Goal: Task Accomplishment & Management: Manage account settings

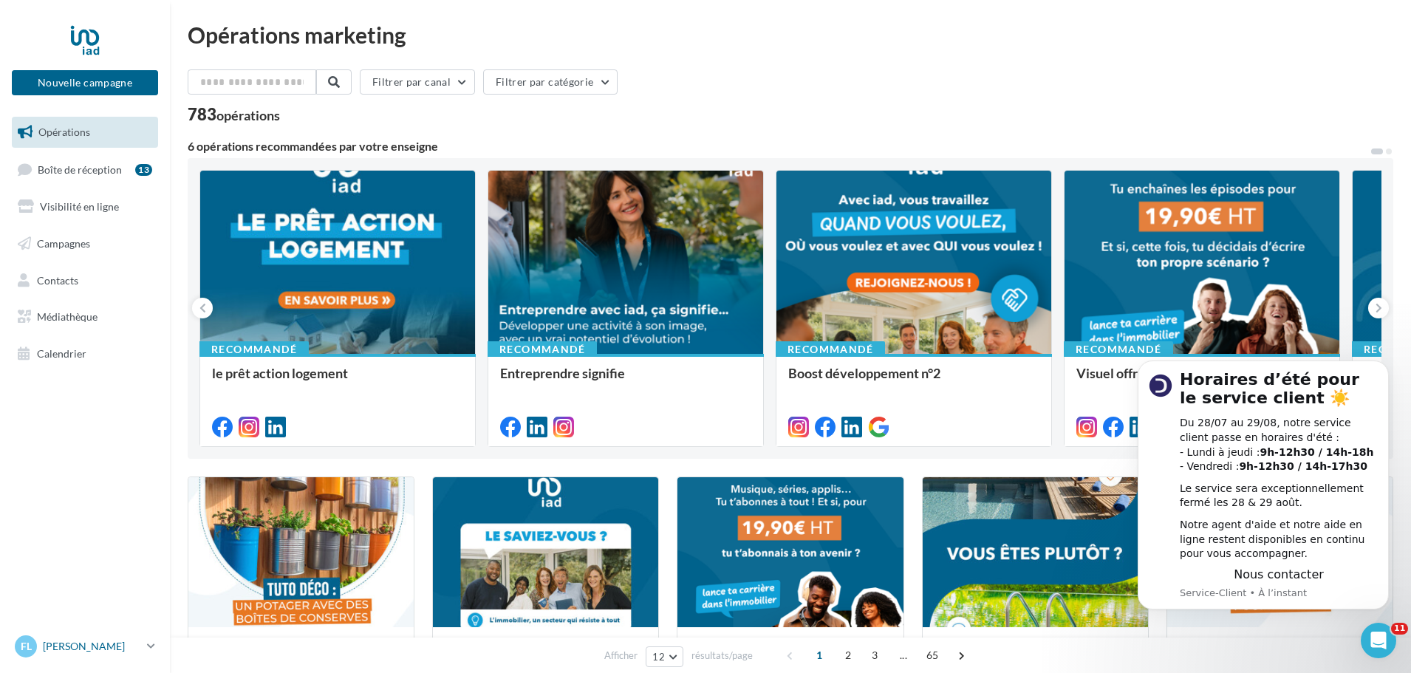
click at [148, 638] on link "FL Florian LEVEQUE florian.leveque@iadfrance.fr" at bounding box center [85, 646] width 146 height 28
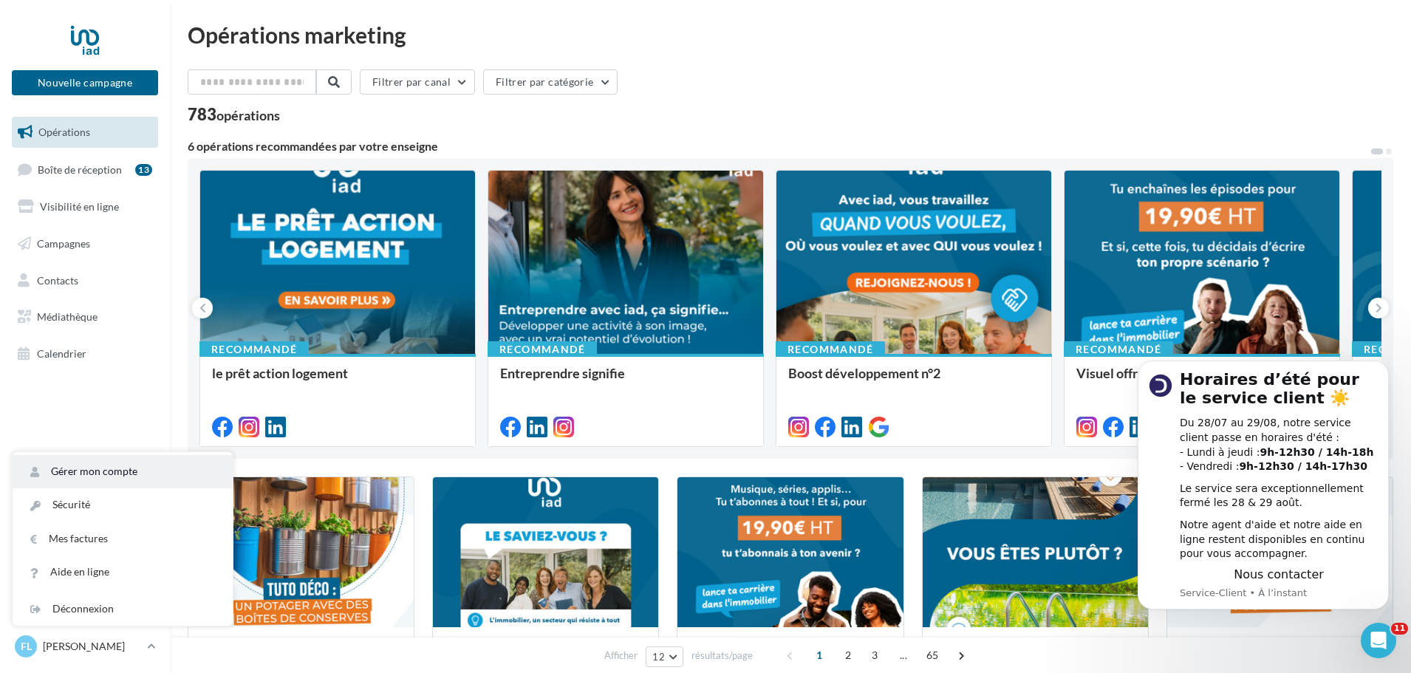
click at [132, 470] on link "Gérer mon compte" at bounding box center [123, 471] width 220 height 33
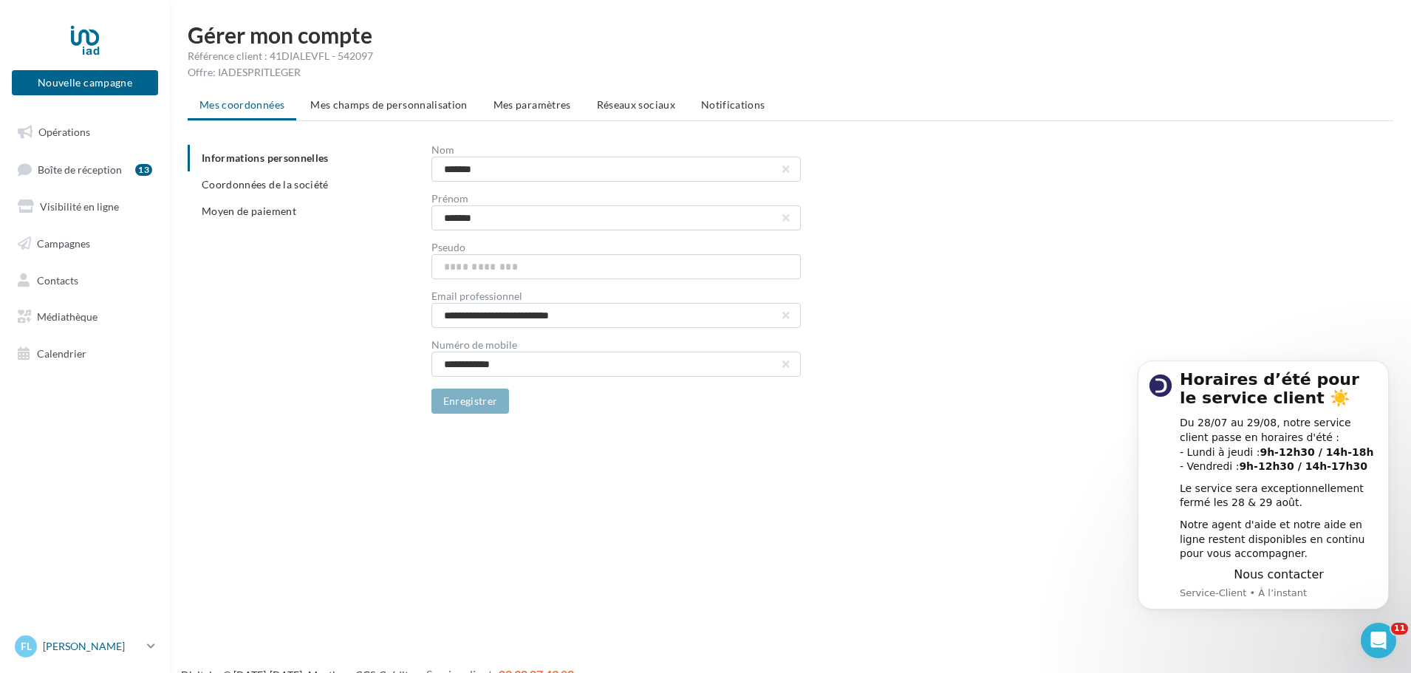
click at [110, 653] on p "[PERSON_NAME]" at bounding box center [92, 646] width 98 height 15
click at [116, 472] on link "Gérer mon compte" at bounding box center [123, 471] width 220 height 33
click at [364, 112] on li "Mes champs de personnalisation" at bounding box center [388, 105] width 181 height 27
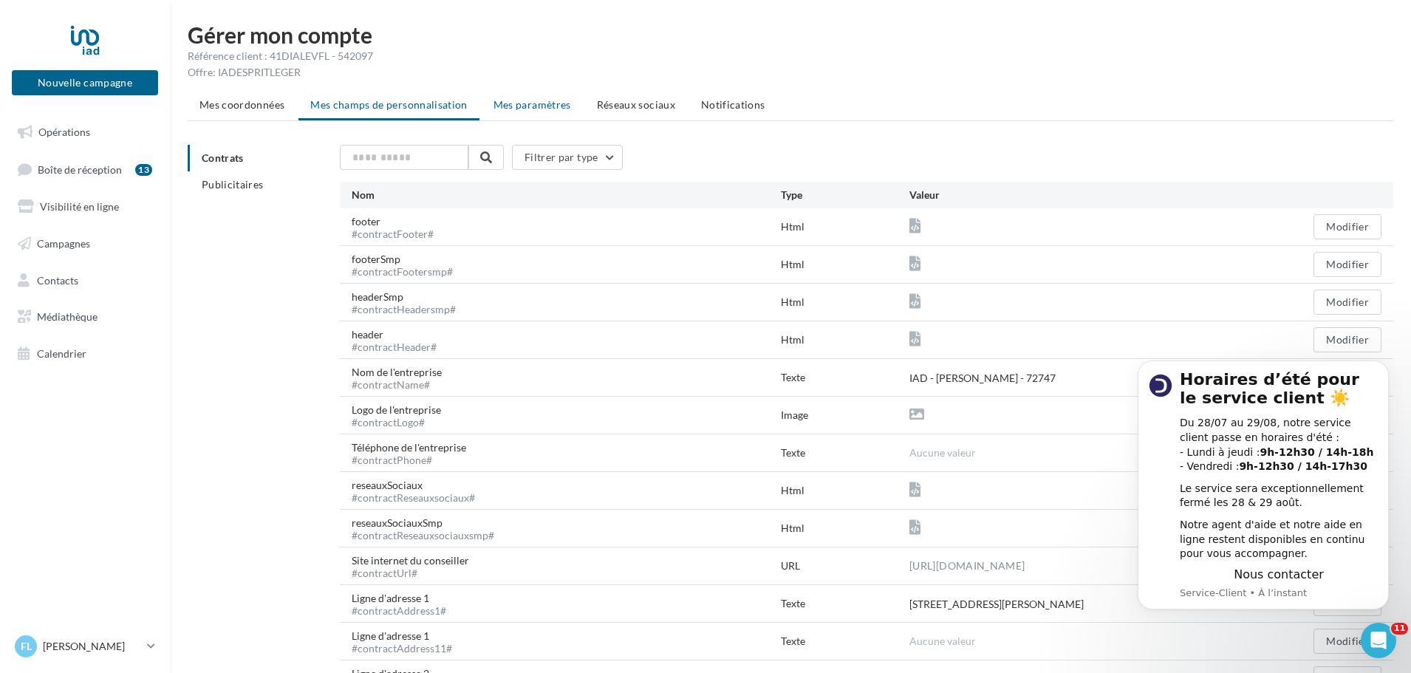
click at [536, 109] on span "Mes paramètres" at bounding box center [532, 104] width 78 height 13
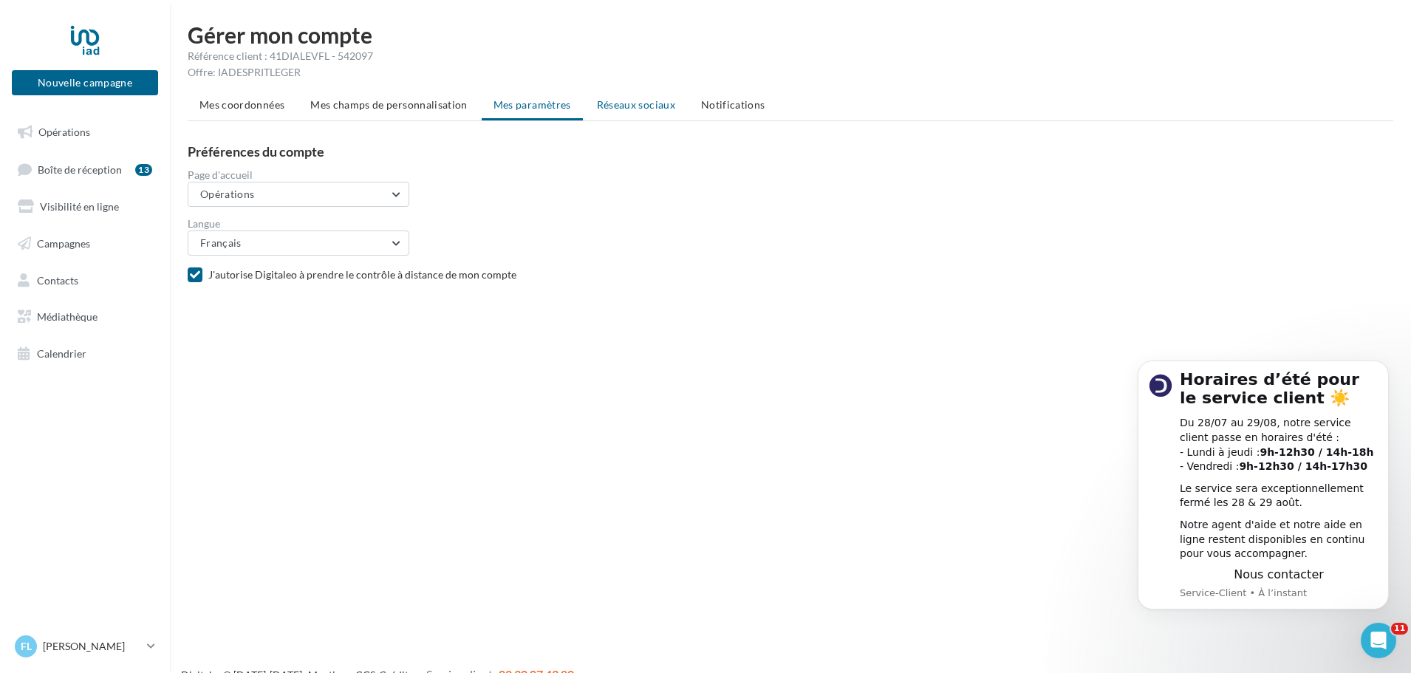
click at [628, 103] on span "Réseaux sociaux" at bounding box center [636, 104] width 78 height 13
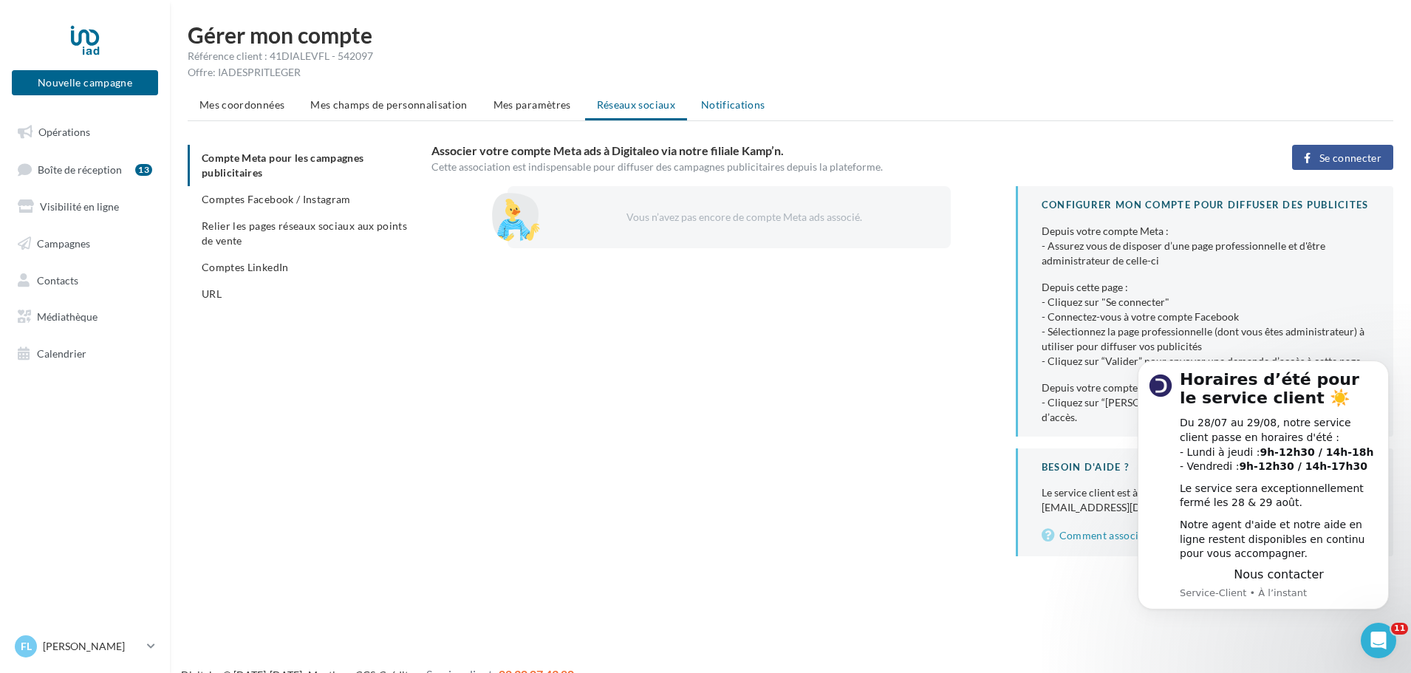
click at [725, 106] on span "Notifications" at bounding box center [733, 104] width 64 height 13
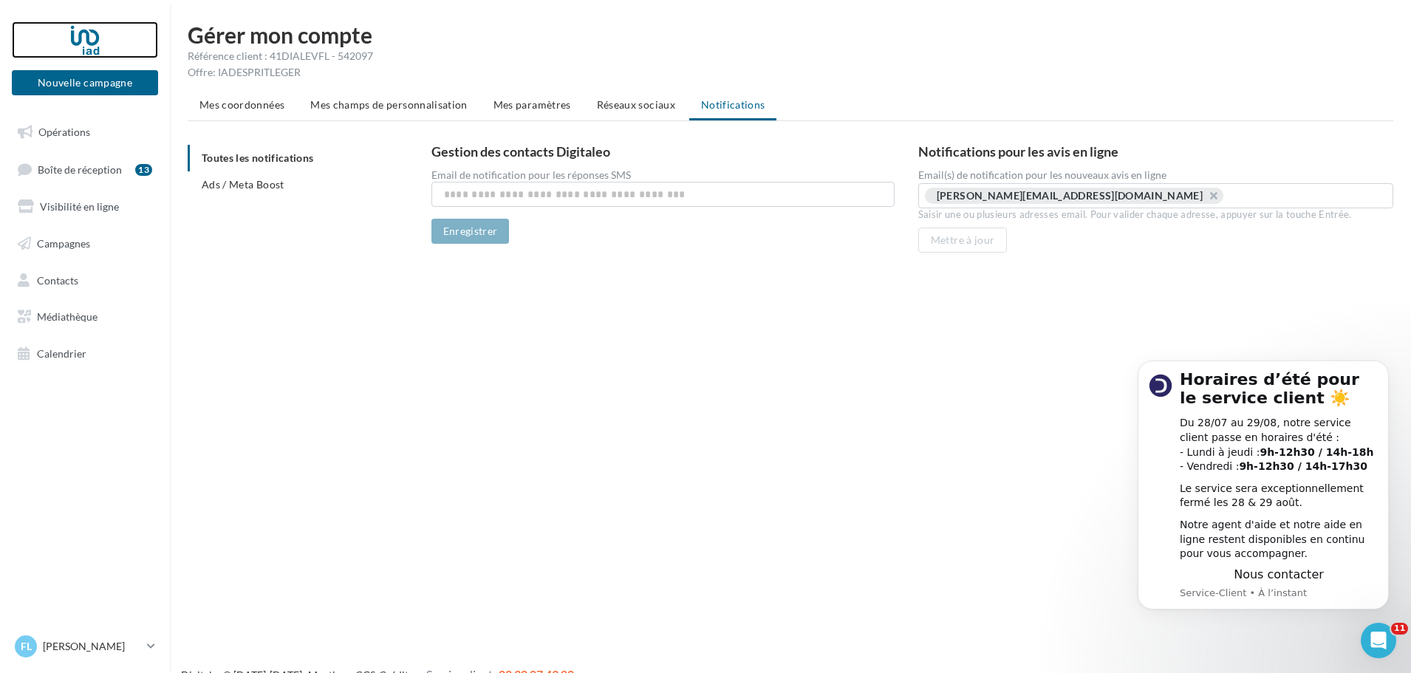
click at [92, 39] on div at bounding box center [85, 39] width 118 height 37
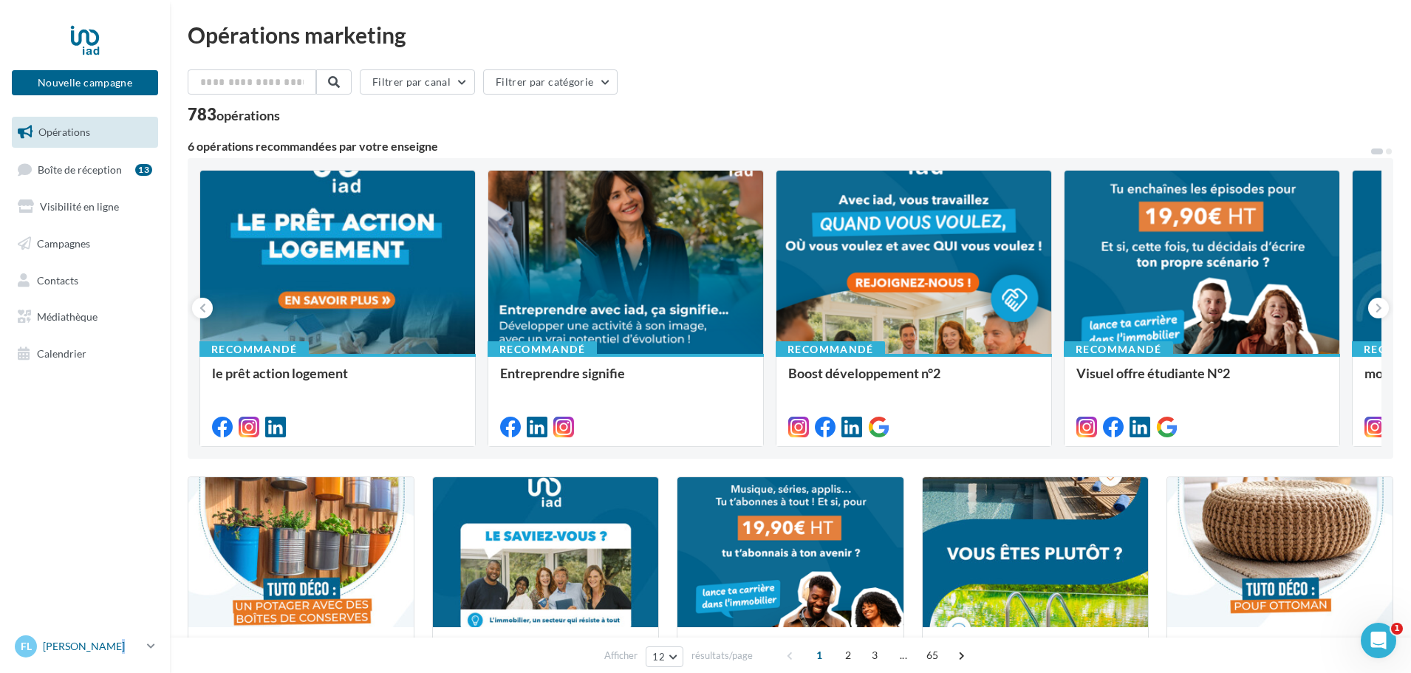
click at [106, 636] on div "FL [PERSON_NAME] [PERSON_NAME][EMAIL_ADDRESS][DOMAIN_NAME]" at bounding box center [78, 646] width 126 height 22
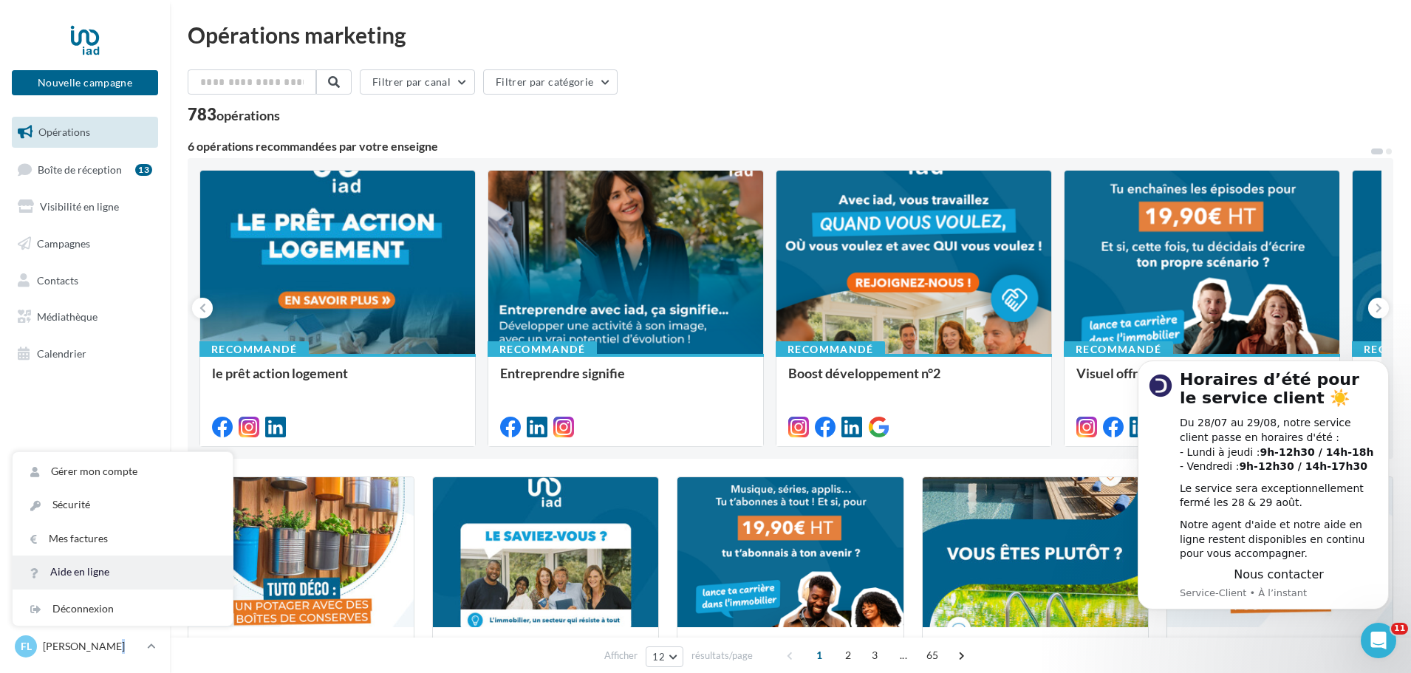
click at [110, 575] on link "Aide en ligne" at bounding box center [123, 572] width 220 height 33
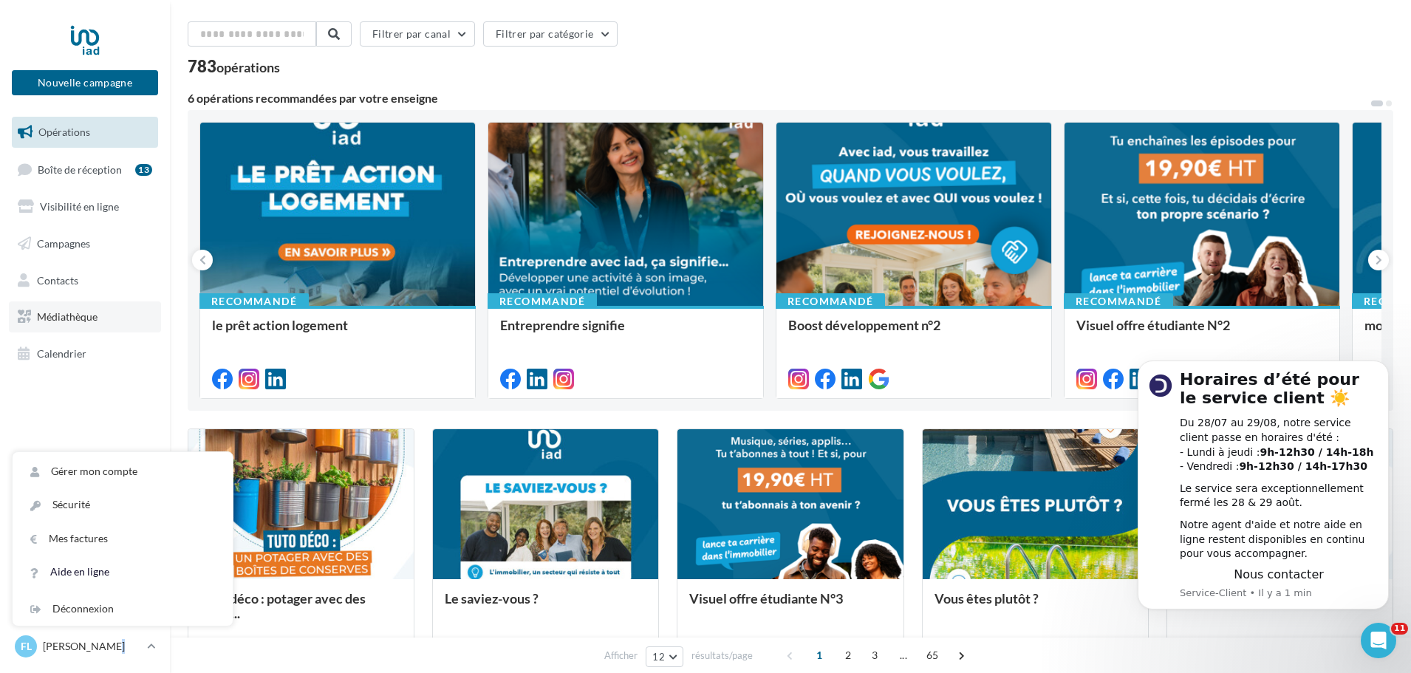
scroll to position [222, 0]
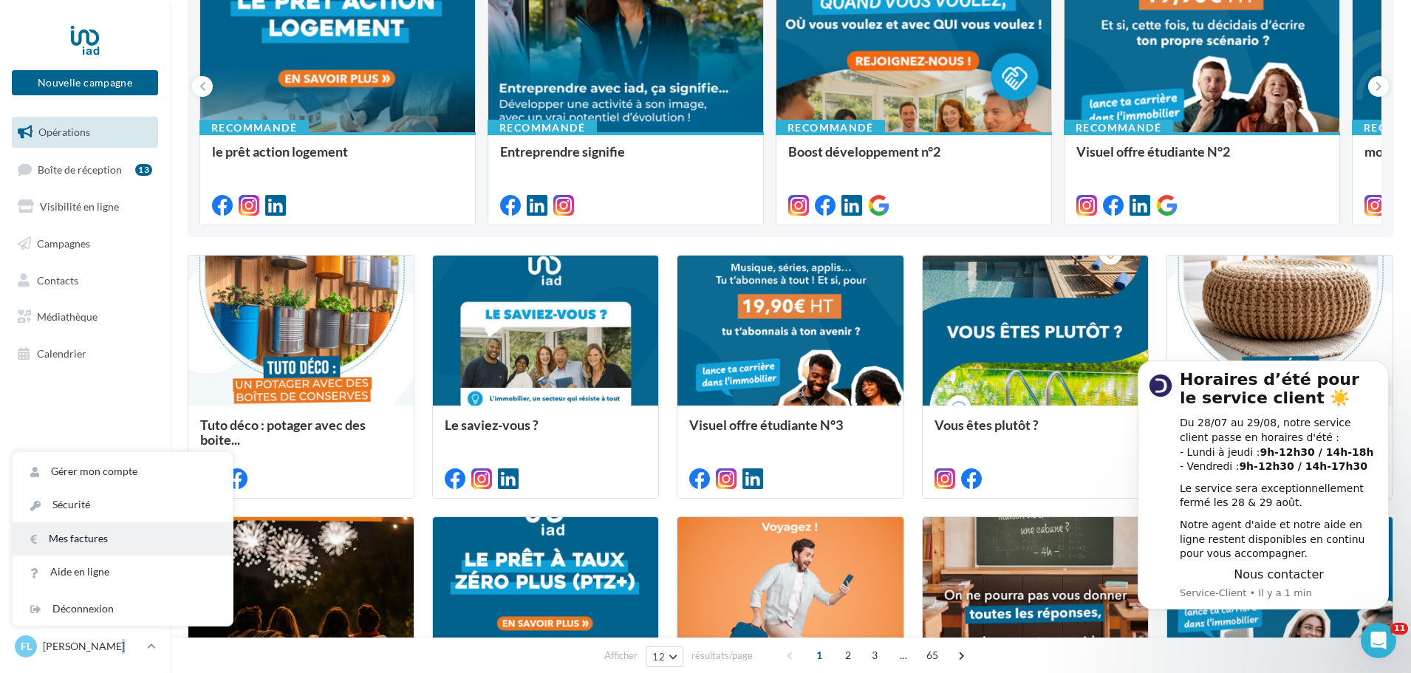
click at [94, 536] on link "Mes factures" at bounding box center [123, 538] width 220 height 33
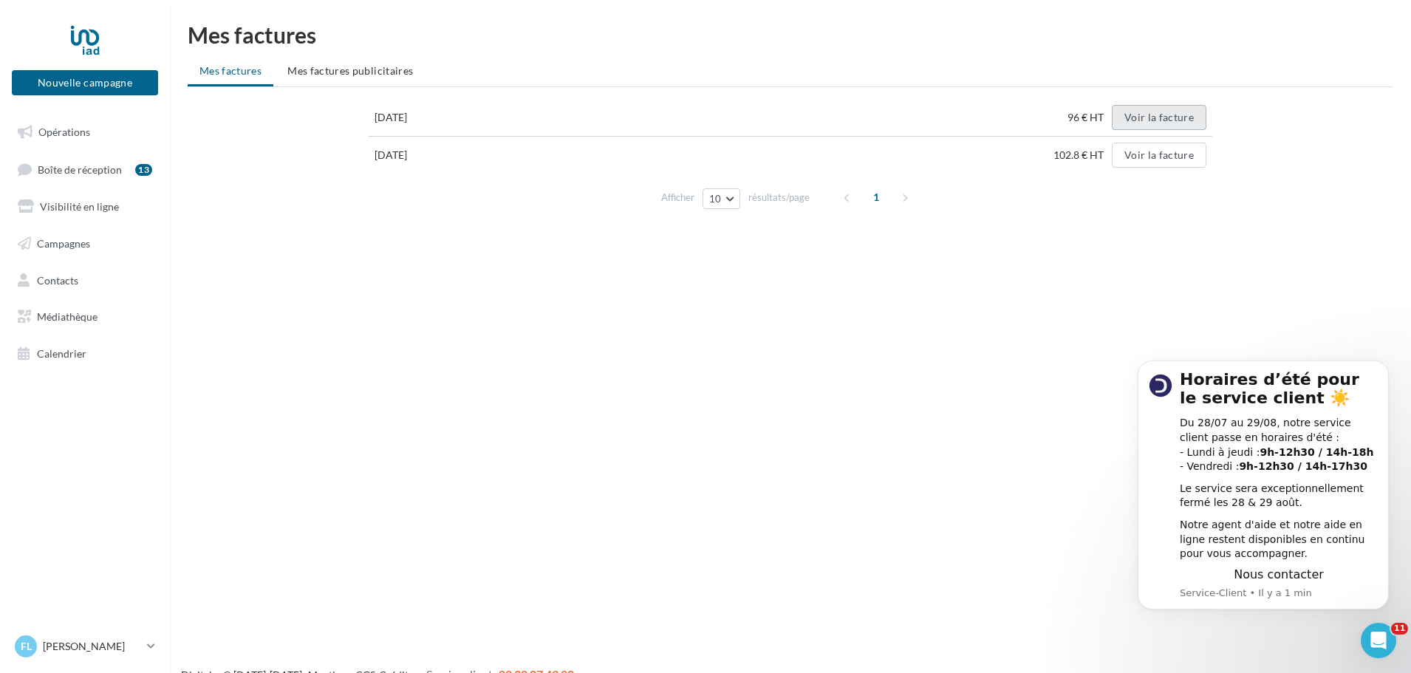
click at [1166, 122] on button "Voir la facture" at bounding box center [1159, 117] width 95 height 25
click at [210, 216] on div "Mes factures Mes factures Mes factures publicitaires 31/10/2024 96 € HT Voir la…" at bounding box center [790, 125] width 1241 height 203
click at [100, 639] on p "[PERSON_NAME]" at bounding box center [92, 646] width 98 height 15
click at [23, 644] on span "FL" at bounding box center [26, 646] width 11 height 15
click at [22, 646] on span "FL" at bounding box center [26, 646] width 11 height 15
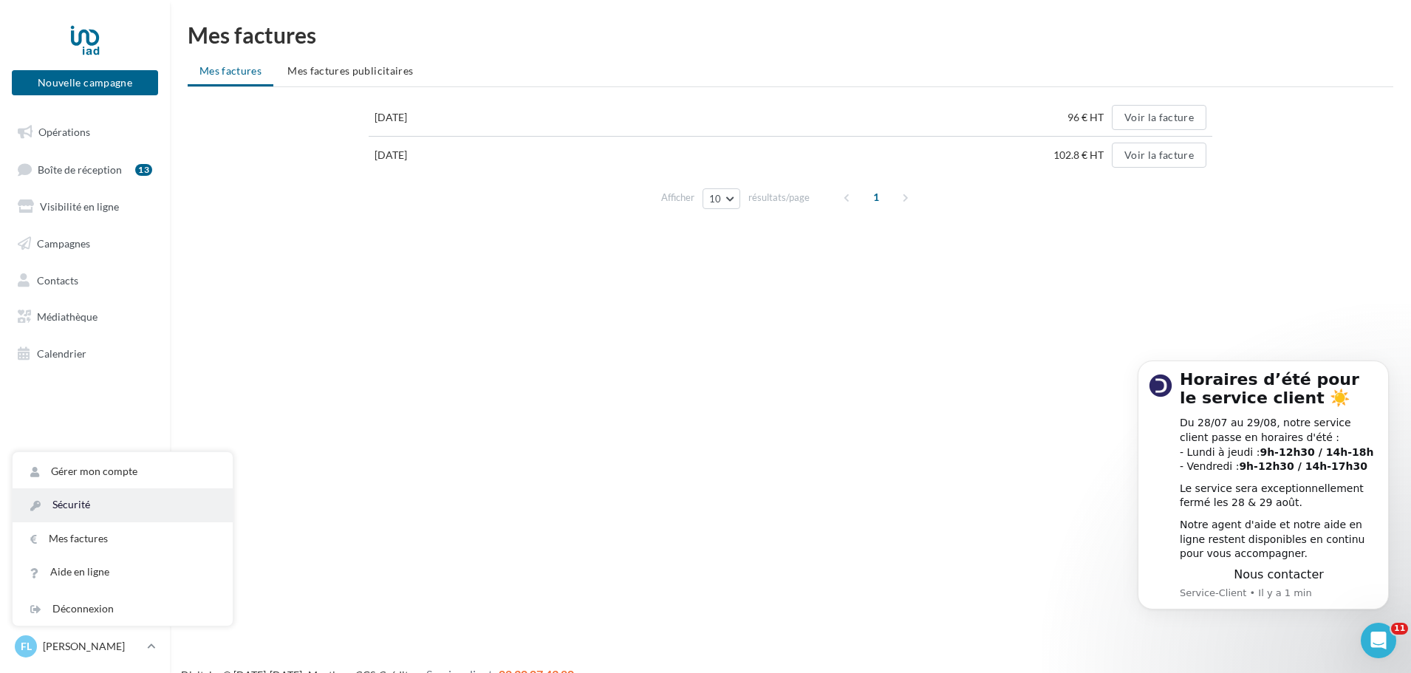
click at [93, 502] on link "Sécurité" at bounding box center [123, 504] width 220 height 33
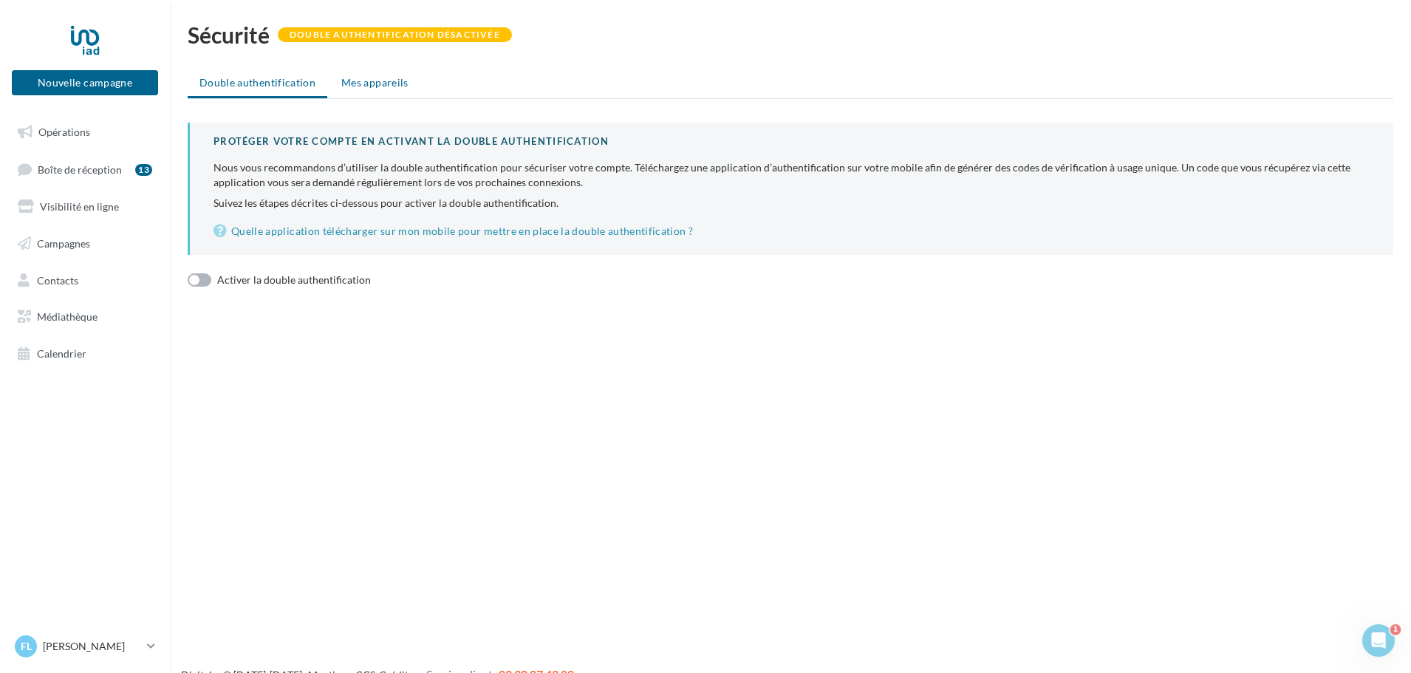
click at [386, 82] on span "Mes appareils" at bounding box center [374, 82] width 67 height 13
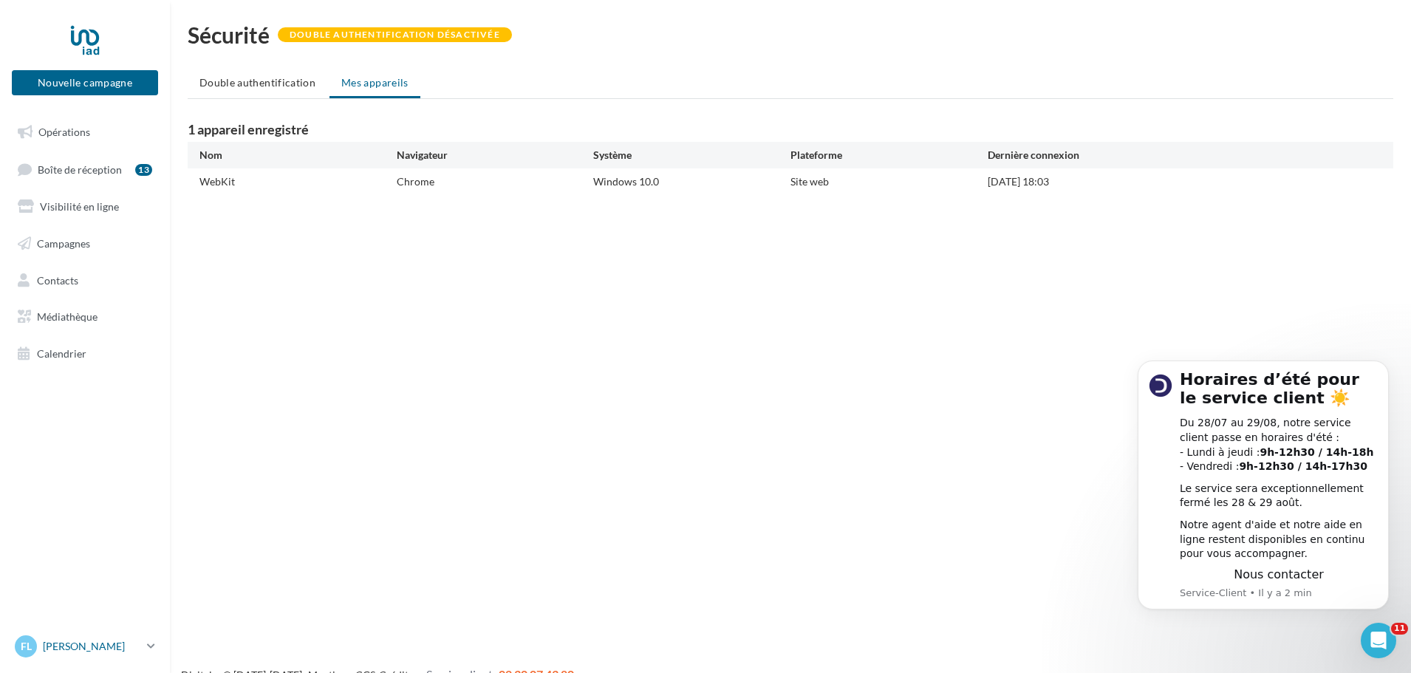
click at [27, 643] on span "FL" at bounding box center [26, 646] width 11 height 15
click at [119, 468] on link "Gérer mon compte" at bounding box center [123, 471] width 220 height 33
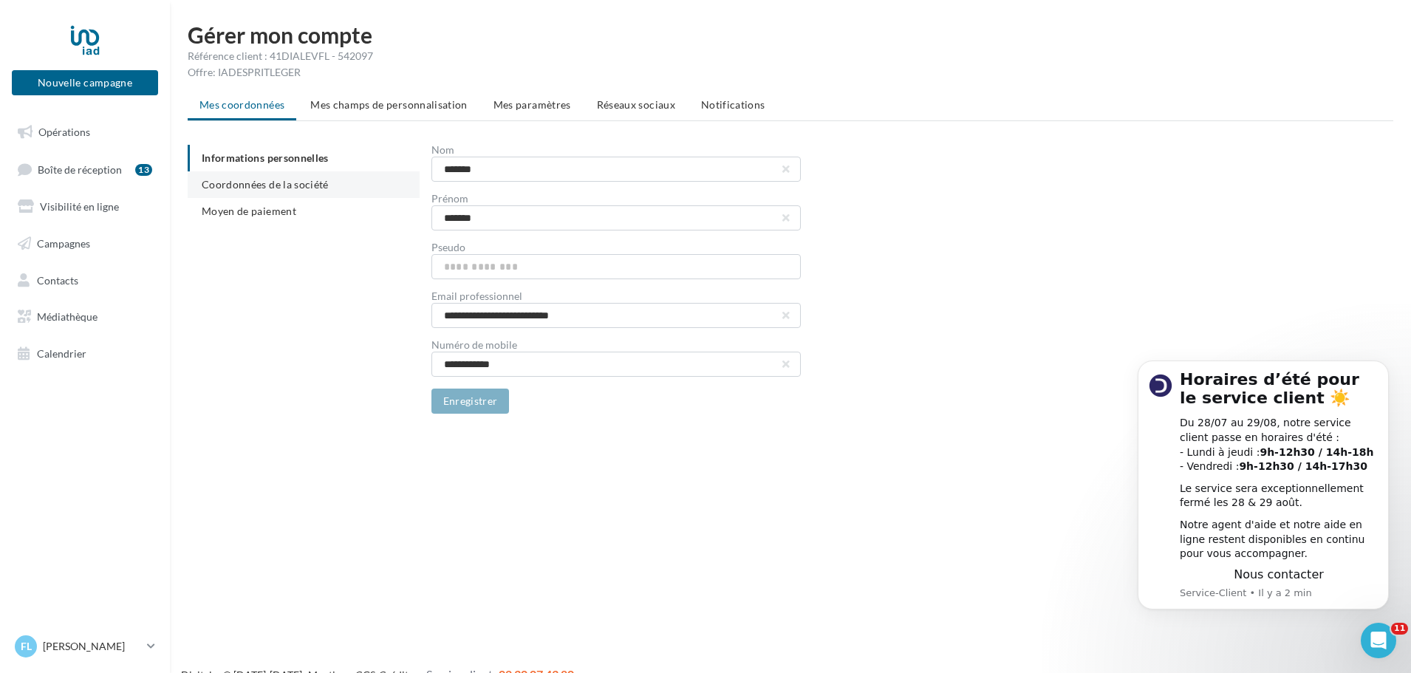
click at [322, 182] on span "Coordonnées de la société" at bounding box center [265, 184] width 127 height 13
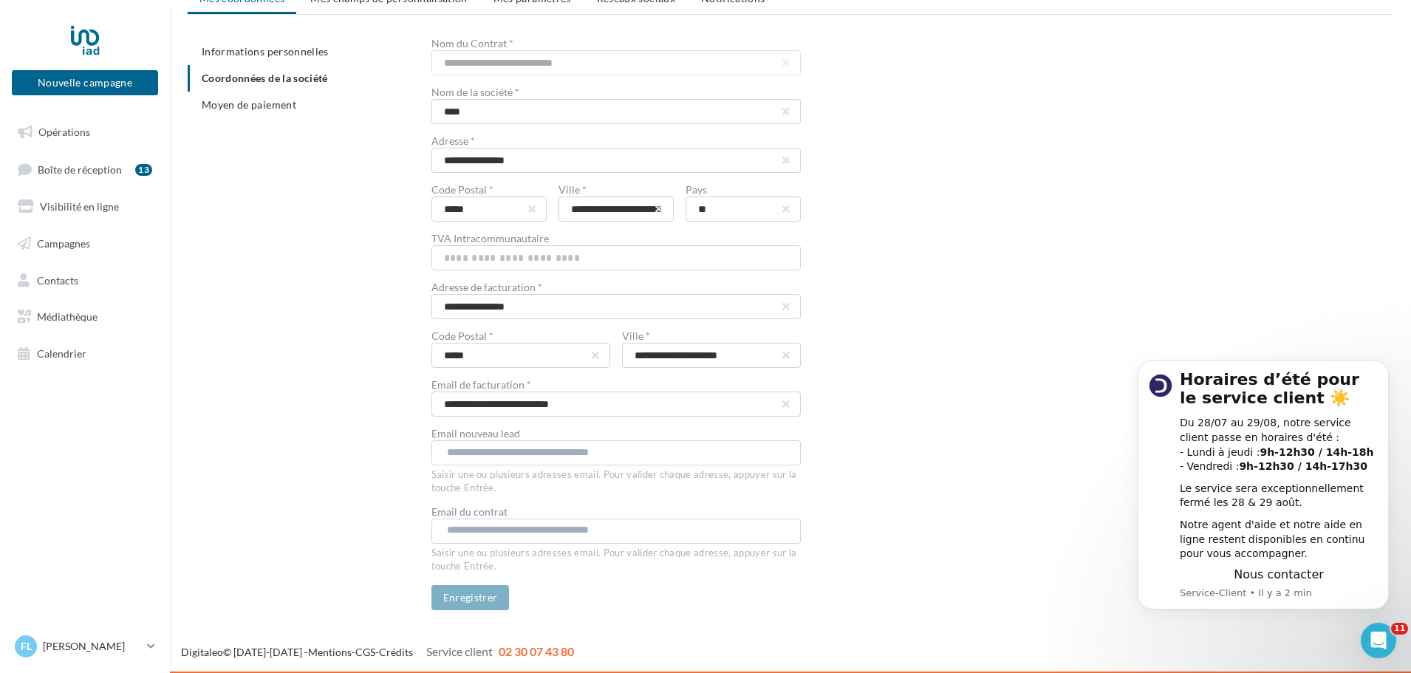
scroll to position [107, 0]
click at [1274, 574] on span "Nous contacter" at bounding box center [1279, 574] width 90 height 14
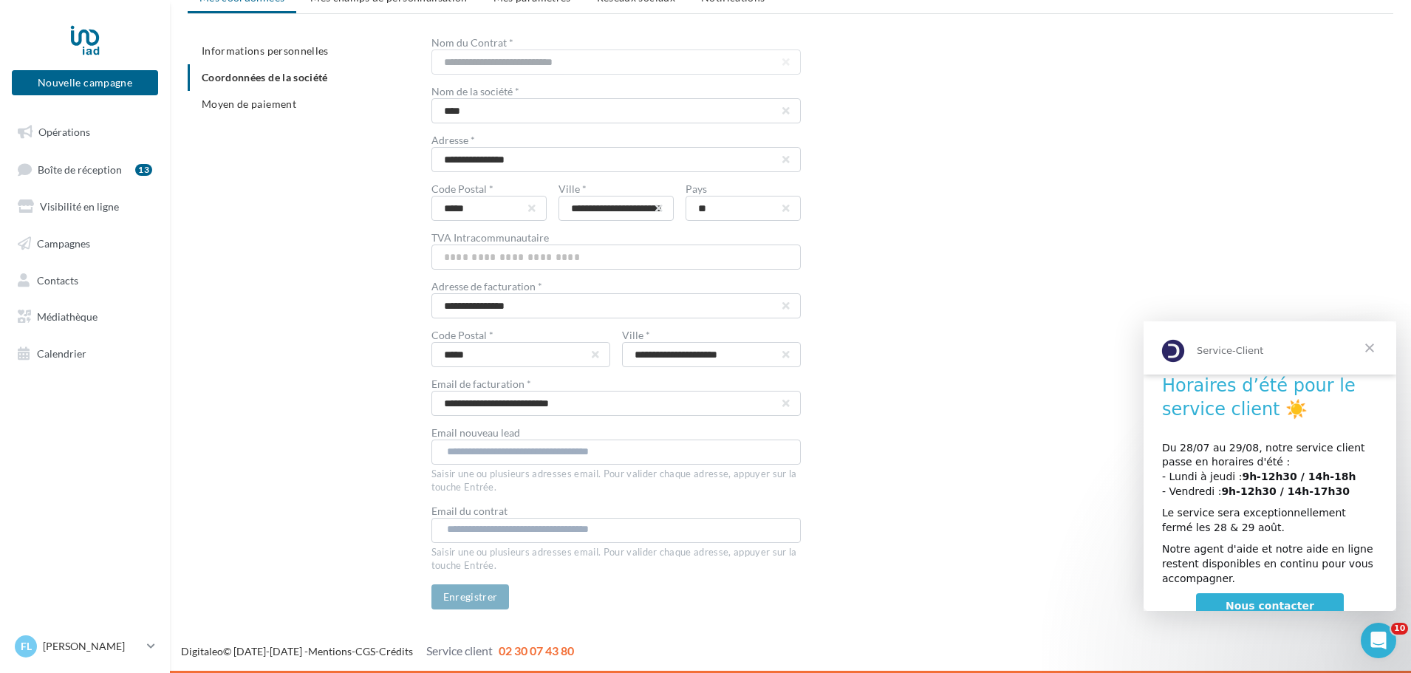
scroll to position [27, 0]
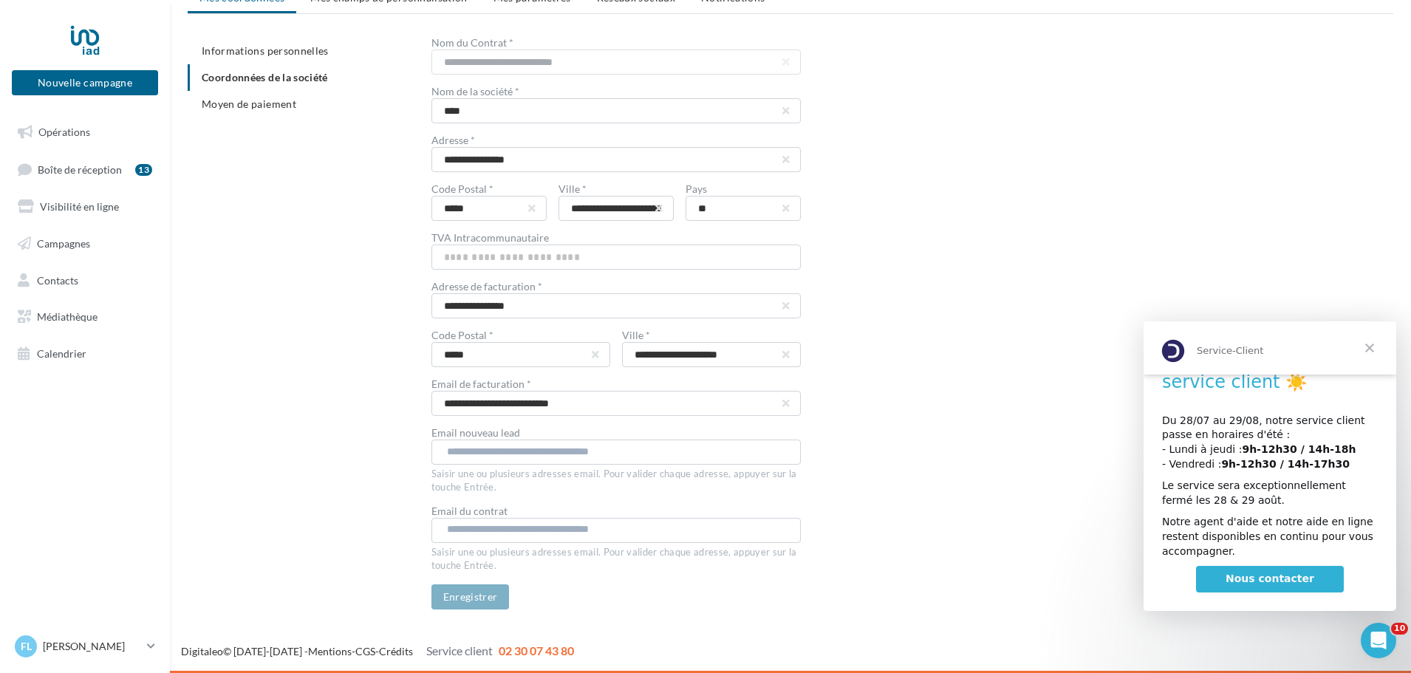
click at [1290, 579] on span "Nous contacter" at bounding box center [1270, 579] width 89 height 12
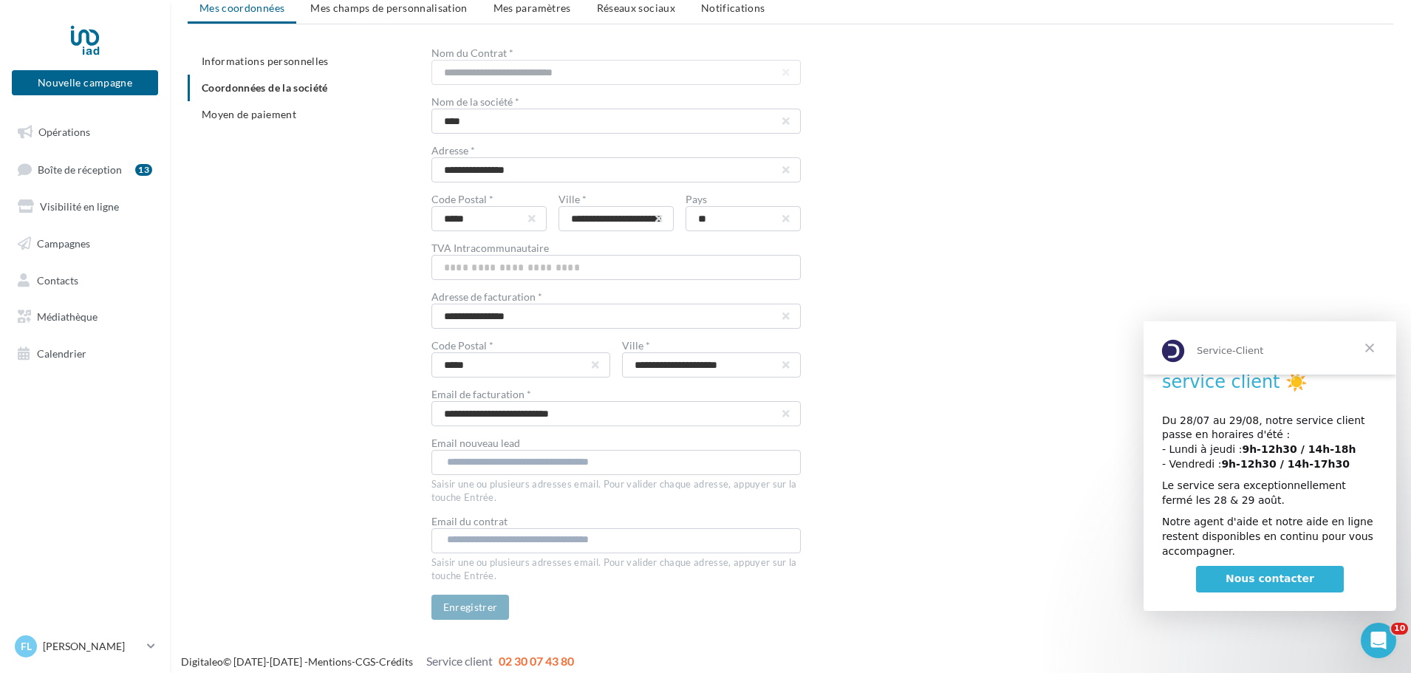
scroll to position [0, 0]
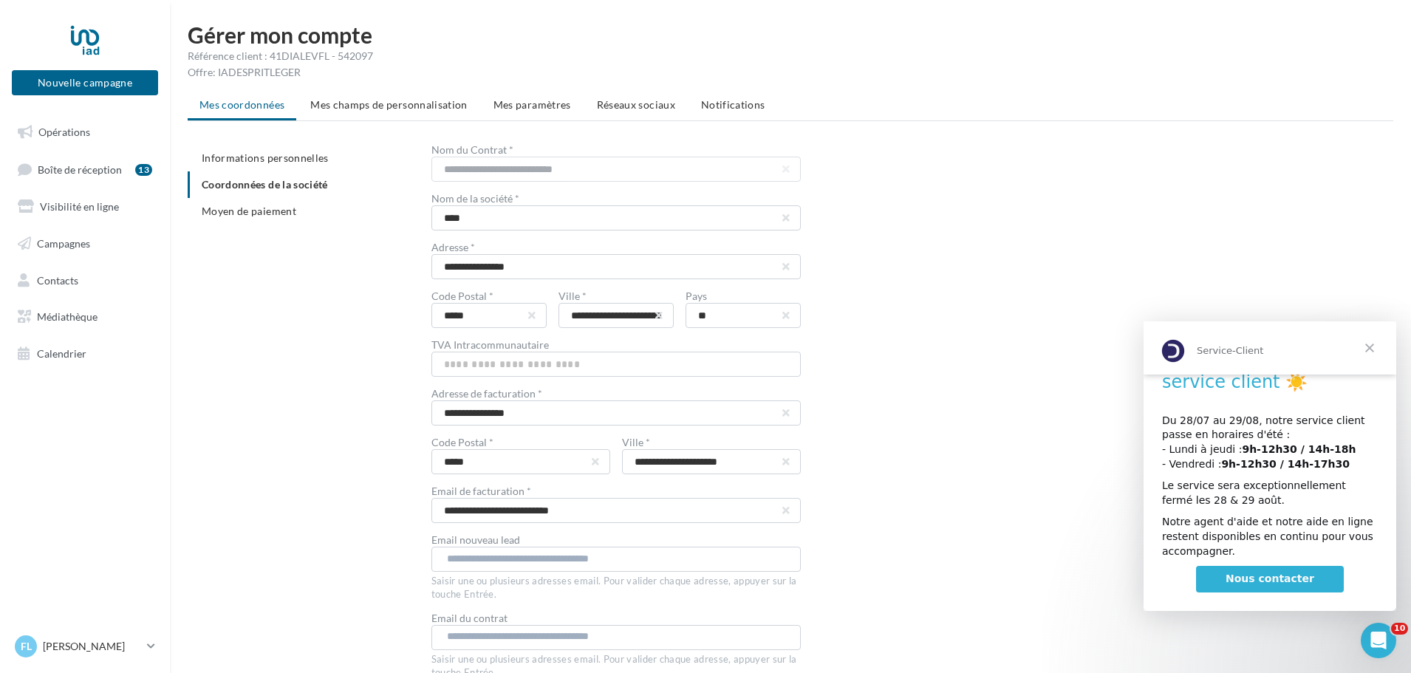
click at [868, 468] on div "**********" at bounding box center [912, 431] width 962 height 572
click at [321, 219] on li "Moyen de paiement" at bounding box center [304, 211] width 232 height 27
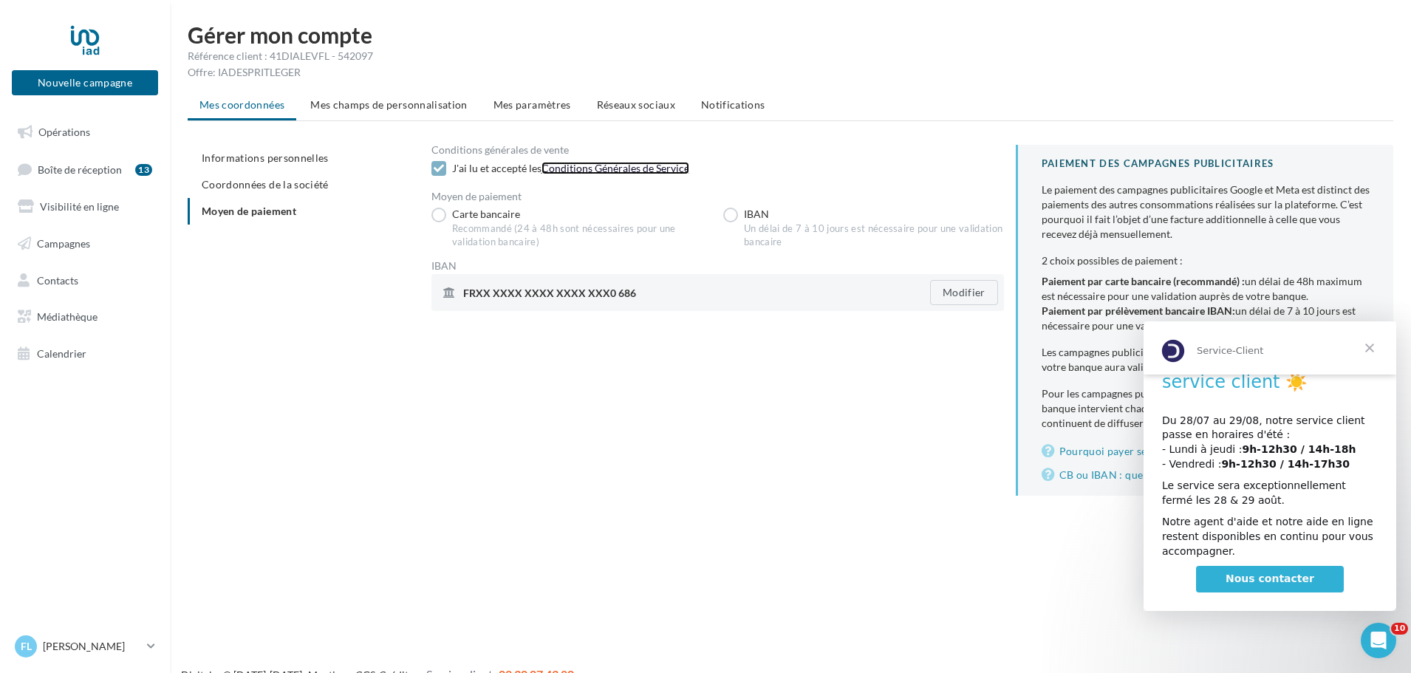
click at [605, 168] on link "Conditions Générales de Service" at bounding box center [615, 168] width 148 height 13
